Goal: Information Seeking & Learning: Learn about a topic

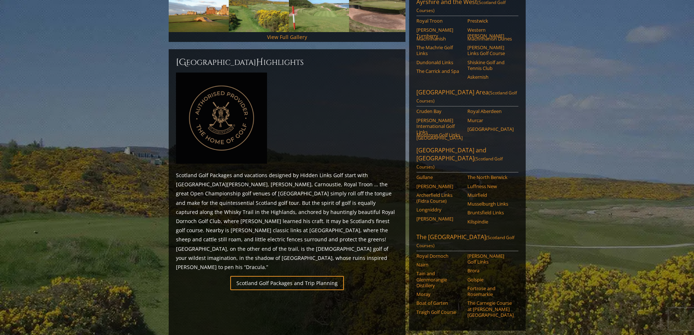
scroll to position [291, 0]
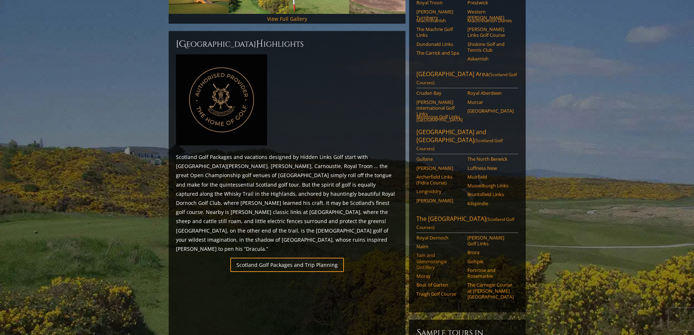
click at [425, 252] on link "Tain and Glenmorangie Distillery" at bounding box center [439, 261] width 46 height 18
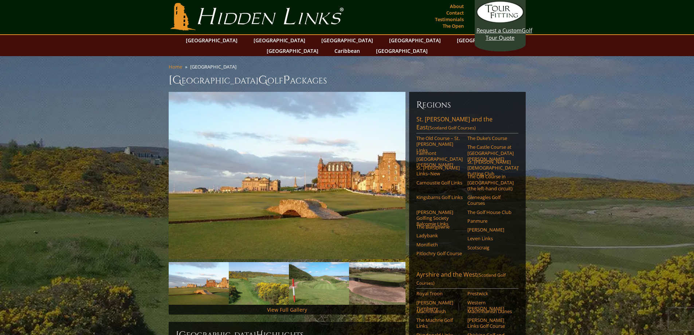
scroll to position [0, 0]
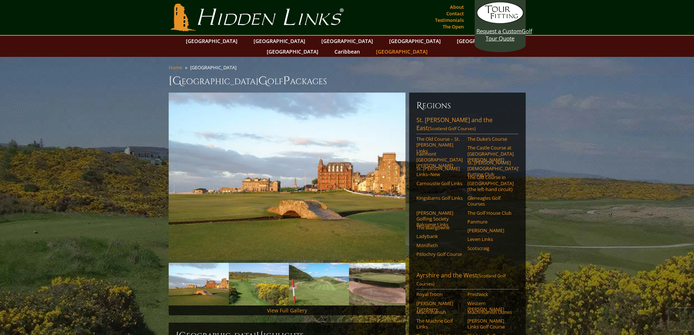
click at [431, 46] on link "[GEOGRAPHIC_DATA]" at bounding box center [401, 51] width 59 height 11
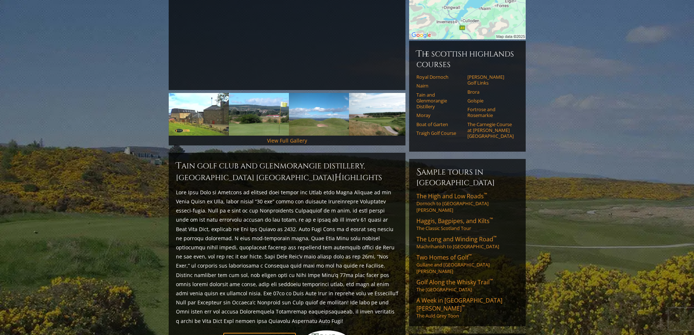
scroll to position [167, 0]
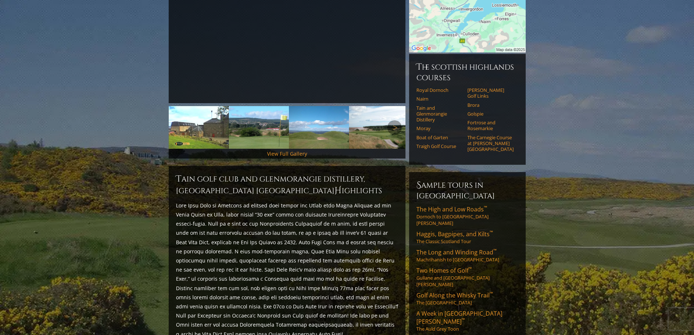
click at [204, 117] on img at bounding box center [199, 127] width 60 height 43
click at [287, 150] on link "View Full Gallery" at bounding box center [287, 153] width 40 height 7
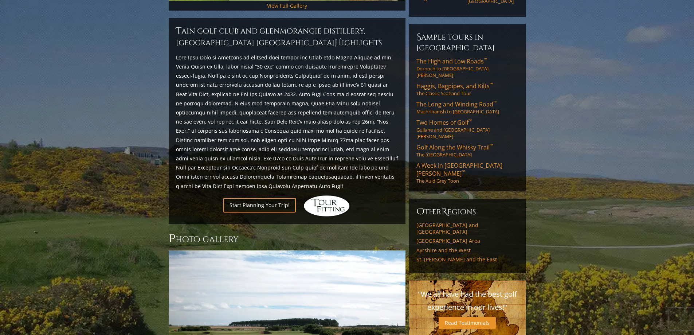
scroll to position [288, 0]
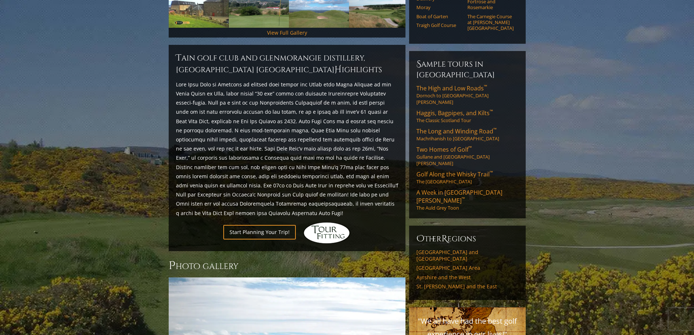
drag, startPoint x: 381, startPoint y: 160, endPoint x: 385, endPoint y: 159, distance: 3.9
